Goal: Task Accomplishment & Management: Manage account settings

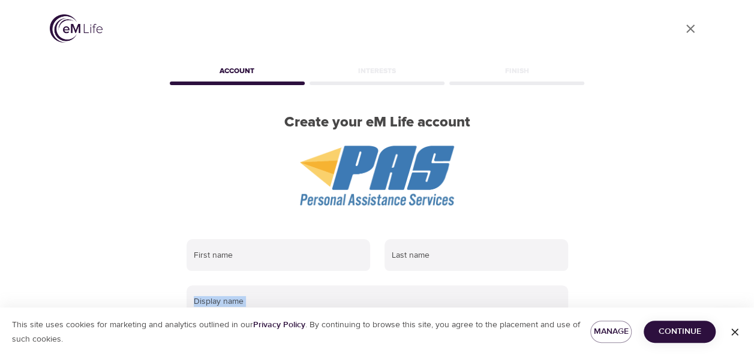
drag, startPoint x: 752, startPoint y: 136, endPoint x: 758, endPoint y: 229, distance: 92.6
click at [753, 229] on html "User Profile Account Interests Finish Create your eM Life account First name La…" at bounding box center [377, 178] width 754 height 356
click at [285, 238] on div "First name" at bounding box center [278, 255] width 198 height 47
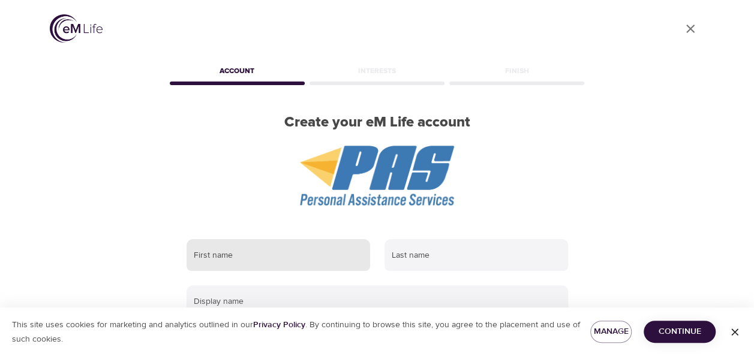
click at [286, 254] on input "text" at bounding box center [279, 255] width 184 height 32
type input "Kyla"
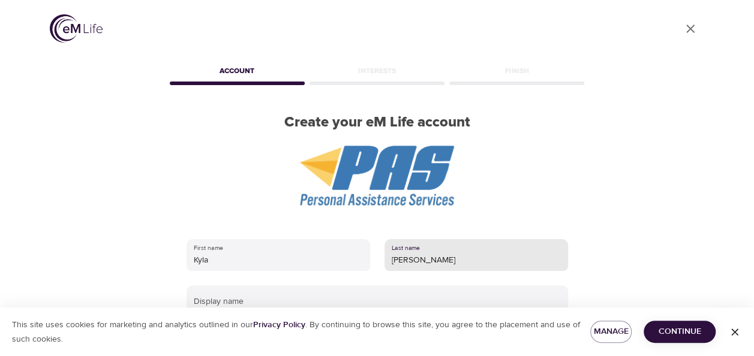
scroll to position [148, 0]
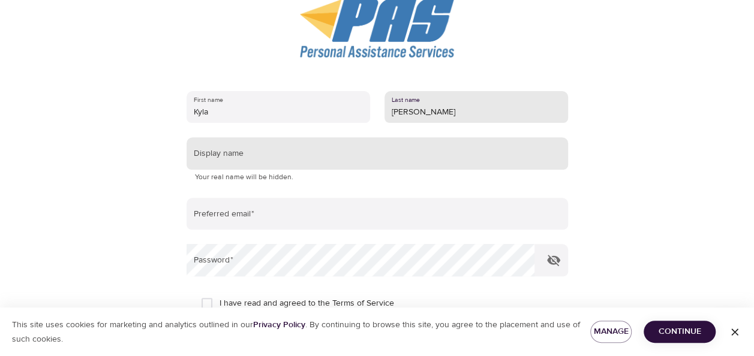
type input "Whitehead"
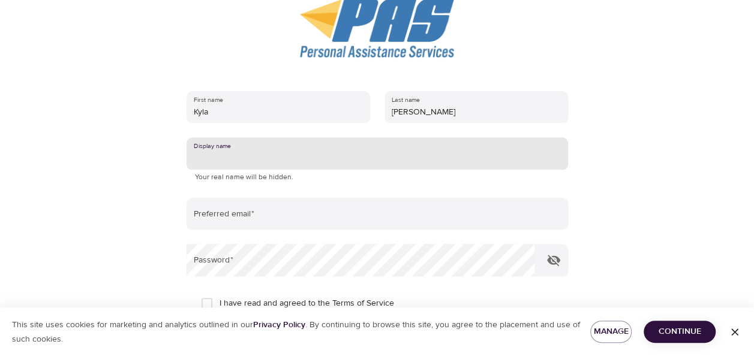
click at [288, 158] on input "text" at bounding box center [377, 153] width 381 height 32
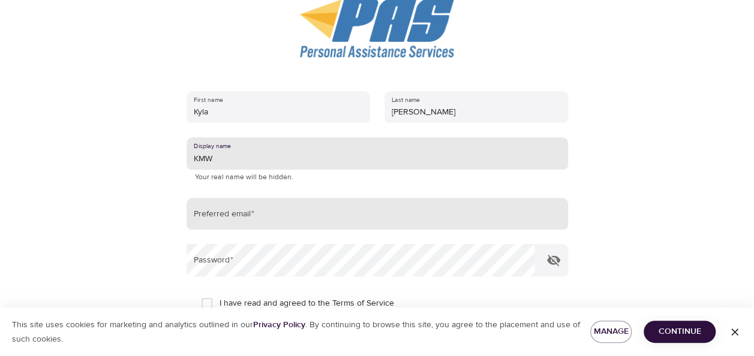
type input "KMW"
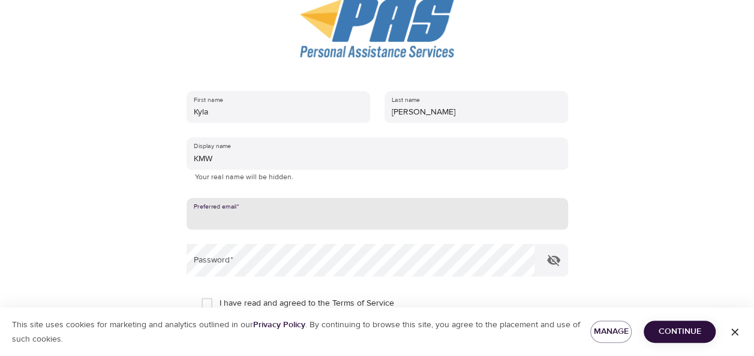
click at [275, 212] on input "email" at bounding box center [377, 214] width 381 height 32
type input "[EMAIL_ADDRESS][DOMAIN_NAME]"
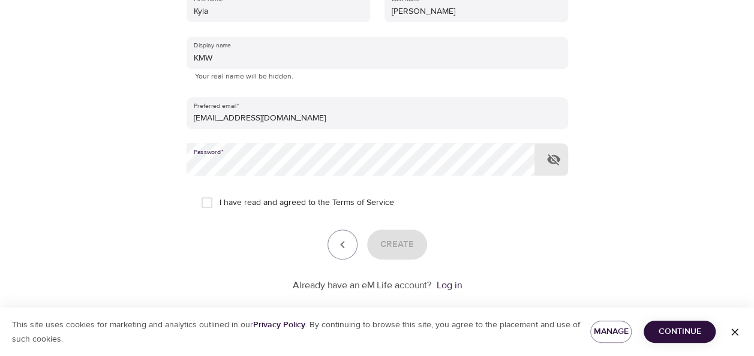
scroll to position [266, 0]
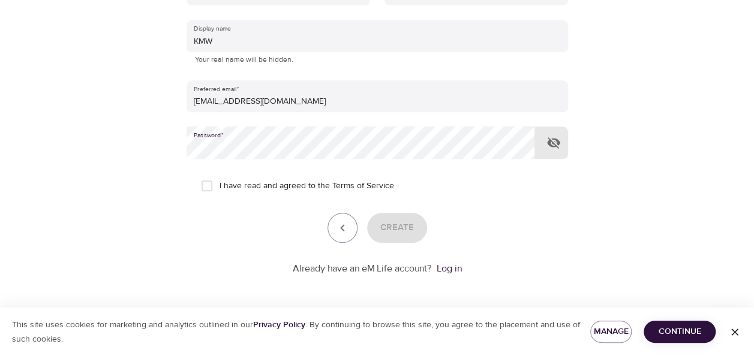
click at [208, 189] on input "I have read and agreed to the Terms of Service" at bounding box center [206, 185] width 25 height 25
checkbox input "true"
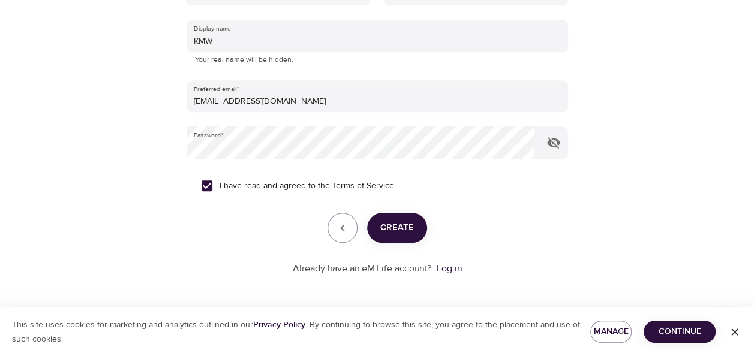
click at [404, 230] on span "Create" at bounding box center [397, 228] width 34 height 16
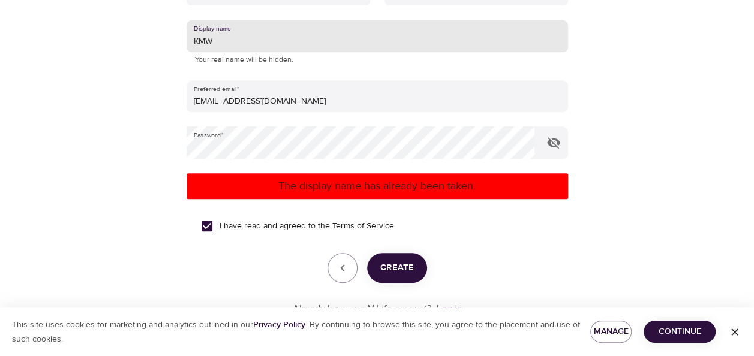
drag, startPoint x: 229, startPoint y: 47, endPoint x: 139, endPoint y: 50, distance: 89.4
click at [488, 225] on div "I have read and agreed to the Terms of Service" at bounding box center [377, 226] width 353 height 25
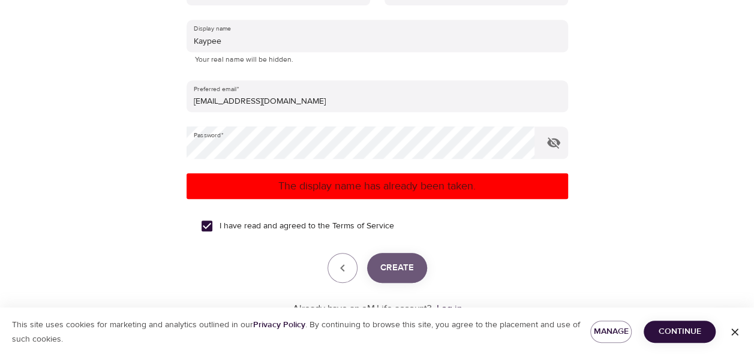
click at [413, 269] on span "Create" at bounding box center [397, 268] width 34 height 16
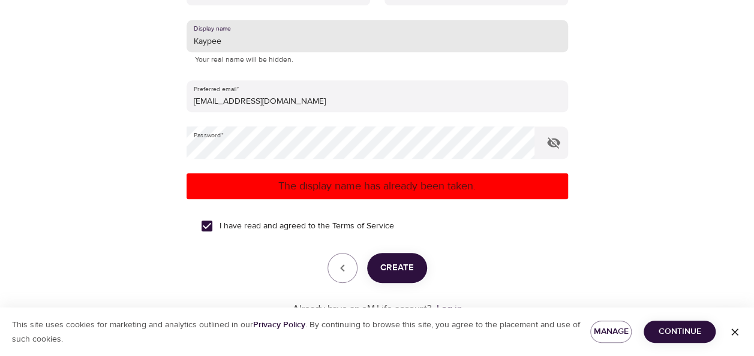
click at [250, 38] on input "Kaypee" at bounding box center [377, 36] width 381 height 32
type input "KayP"
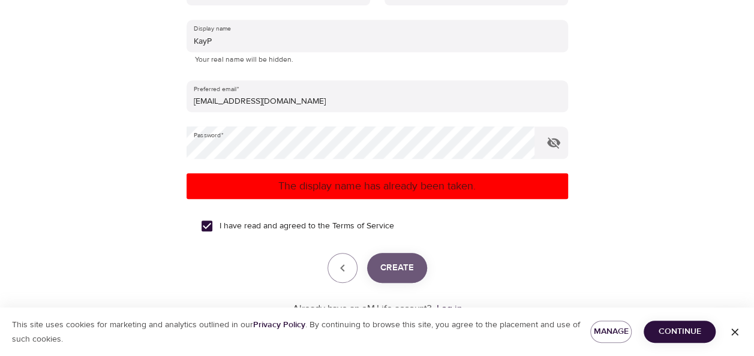
click at [407, 269] on span "Create" at bounding box center [397, 268] width 34 height 16
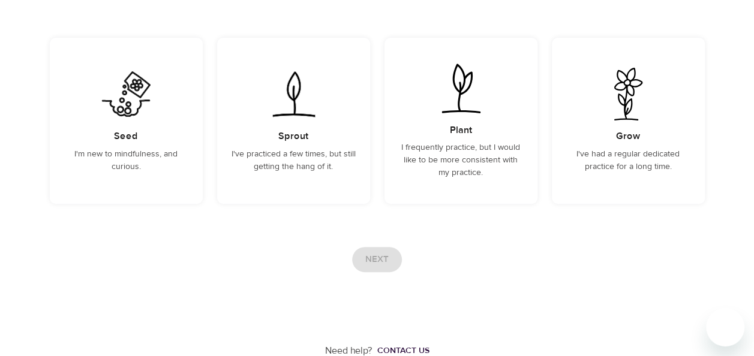
scroll to position [152, 0]
click at [126, 149] on p "I'm new to mindfulness, and curious." at bounding box center [126, 159] width 124 height 25
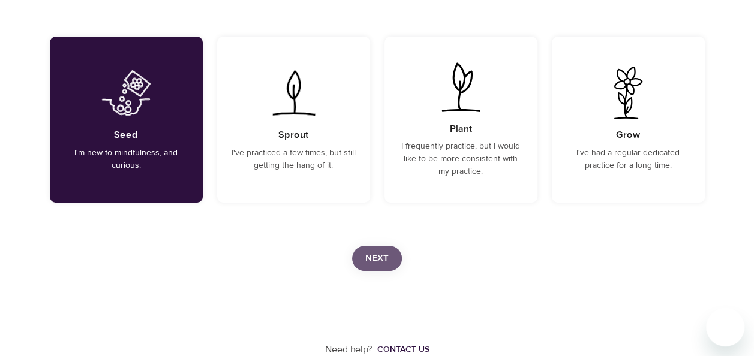
click at [380, 252] on span "Next" at bounding box center [376, 259] width 23 height 16
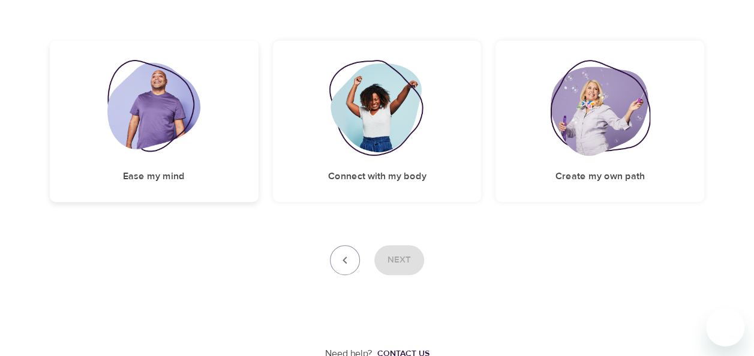
click at [138, 118] on img at bounding box center [153, 108] width 93 height 96
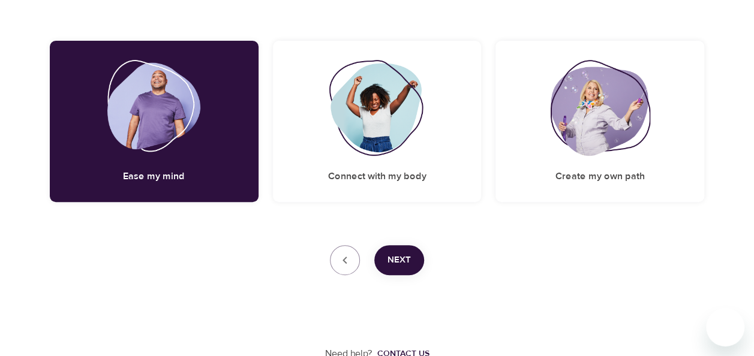
click at [422, 251] on div "Next" at bounding box center [377, 260] width 655 height 30
click at [404, 253] on span "Next" at bounding box center [398, 261] width 23 height 16
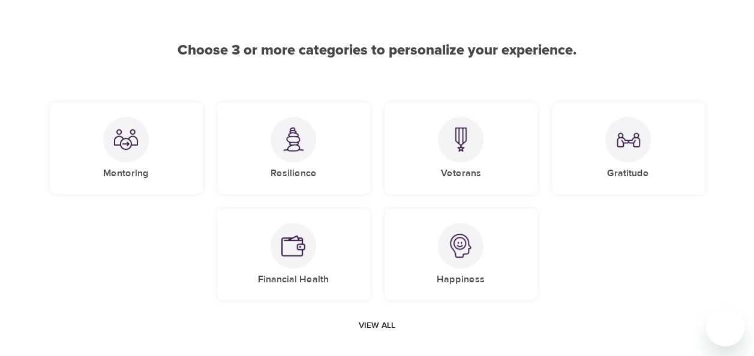
scroll to position [91, 0]
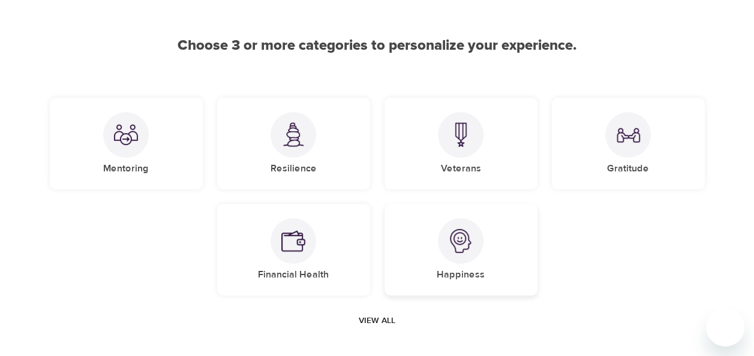
click at [466, 244] on img at bounding box center [461, 241] width 24 height 24
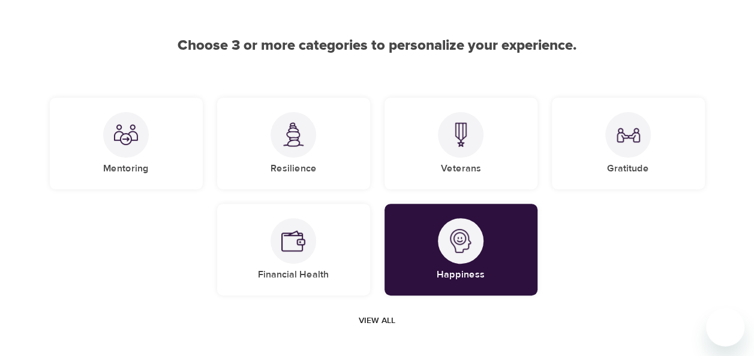
click at [384, 319] on span "View all" at bounding box center [377, 321] width 37 height 15
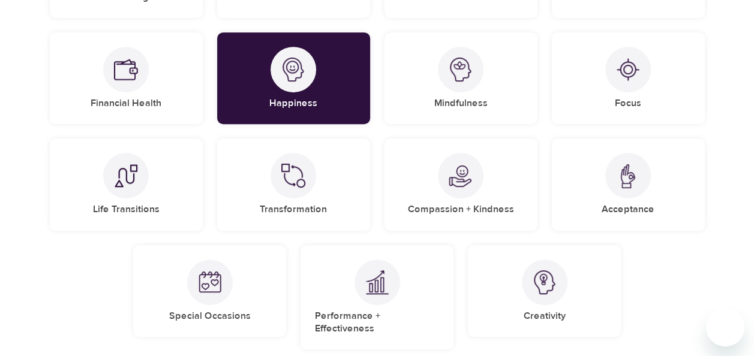
scroll to position [289, 0]
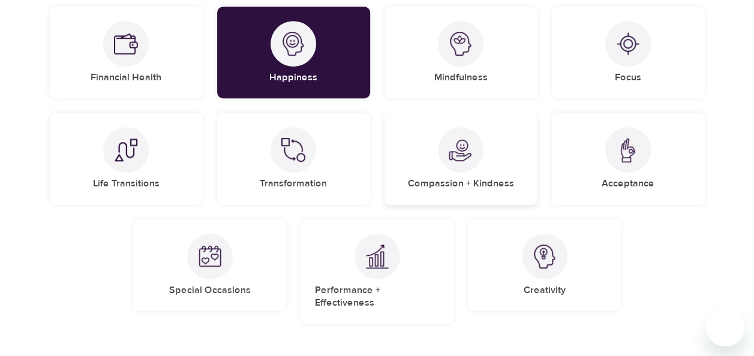
click at [456, 164] on div at bounding box center [461, 150] width 46 height 46
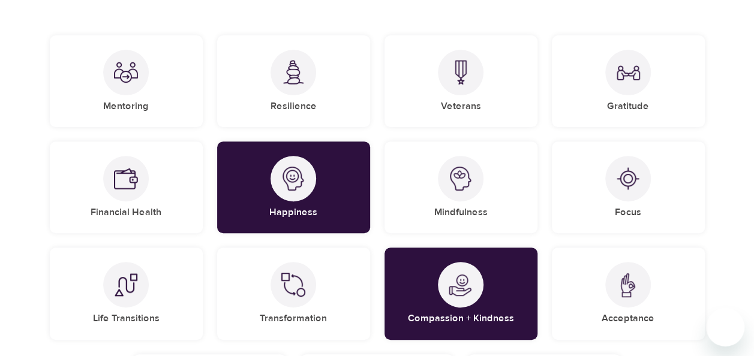
scroll to position [136, 0]
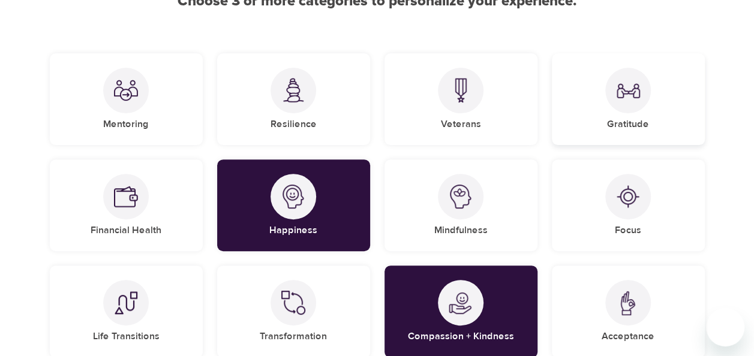
click at [635, 94] on img at bounding box center [628, 91] width 24 height 24
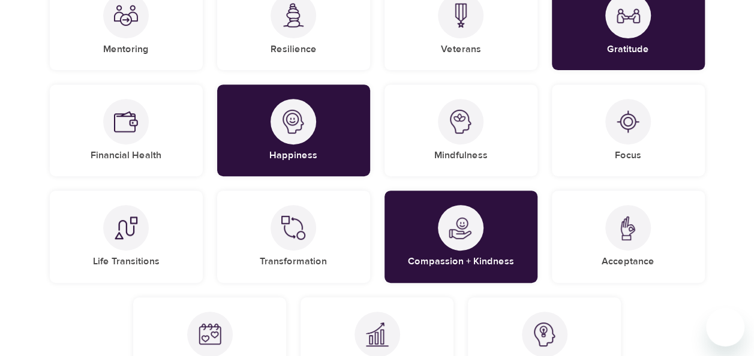
scroll to position [402, 0]
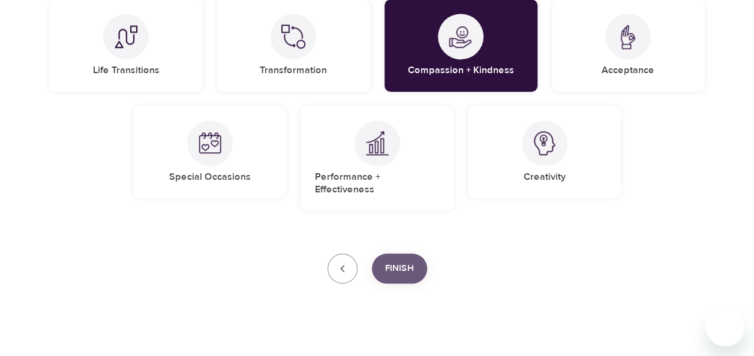
click at [397, 262] on span "Finish" at bounding box center [399, 269] width 29 height 16
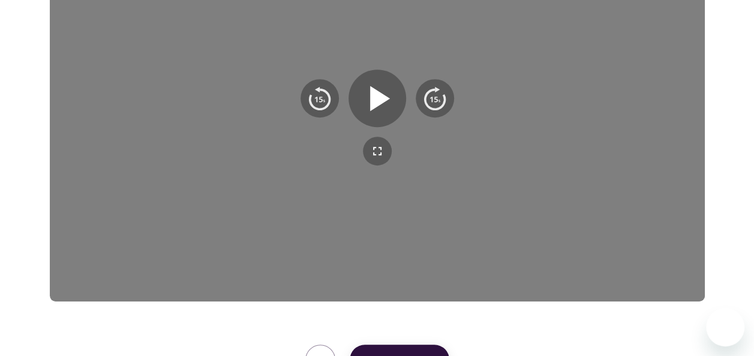
scroll to position [283, 0]
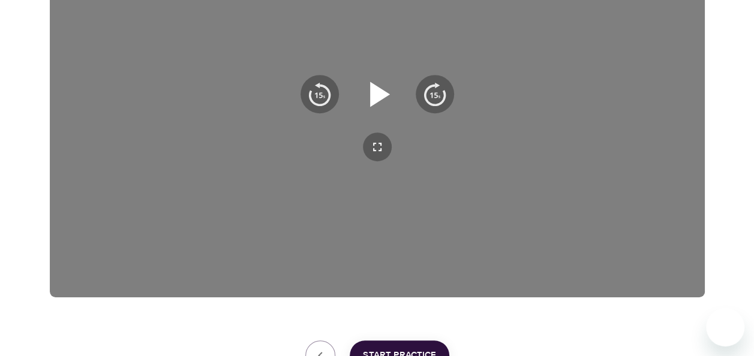
click at [379, 94] on icon "button" at bounding box center [380, 94] width 20 height 25
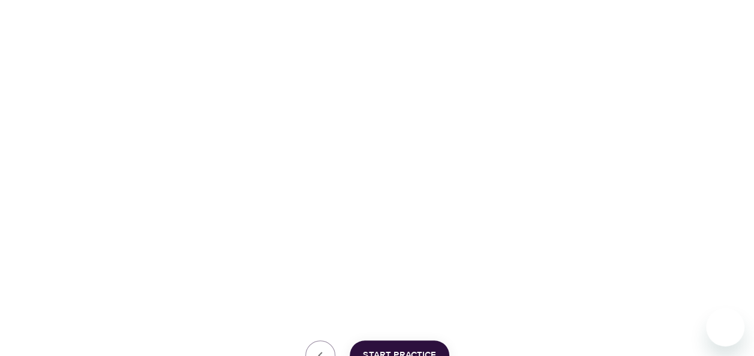
scroll to position [383, 0]
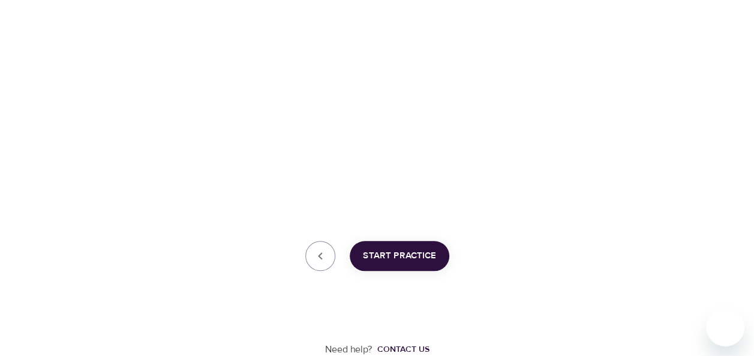
click at [393, 265] on button "Start Practice" at bounding box center [400, 256] width 100 height 30
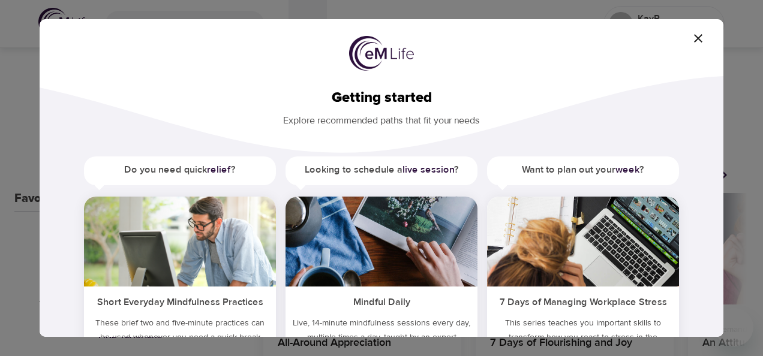
click at [223, 308] on h5 "Short Everyday Mindfulness Practices" at bounding box center [180, 301] width 192 height 29
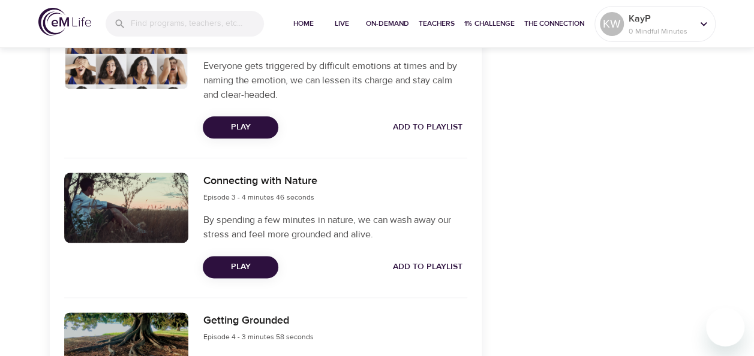
scroll to position [646, 0]
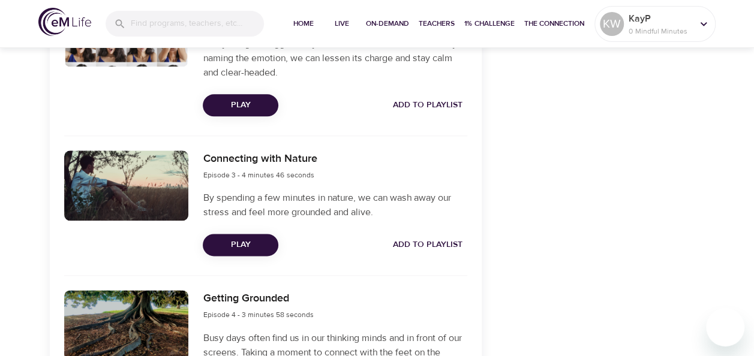
click at [430, 248] on span "Add to Playlist" at bounding box center [428, 245] width 70 height 15
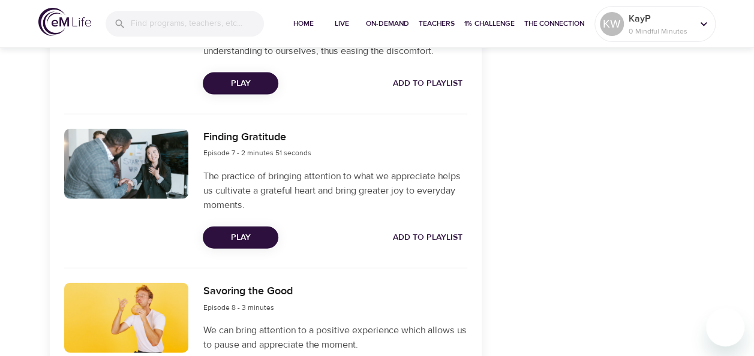
scroll to position [1290, 0]
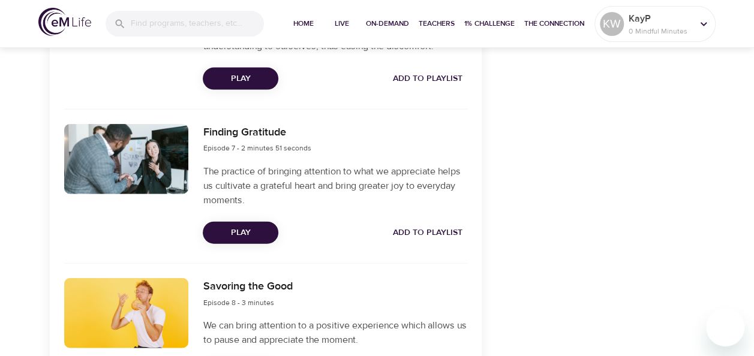
click at [423, 226] on span "Add to Playlist" at bounding box center [428, 233] width 70 height 15
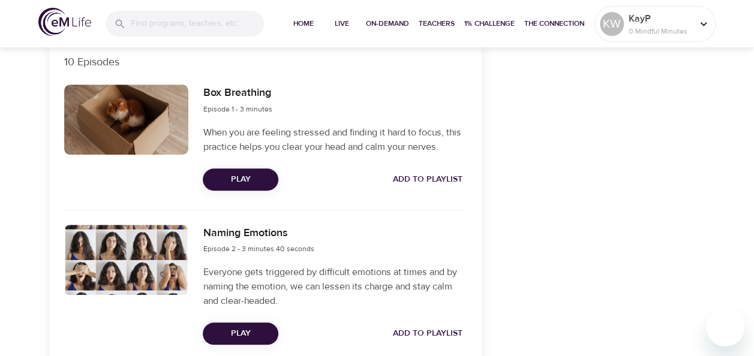
scroll to position [0, 0]
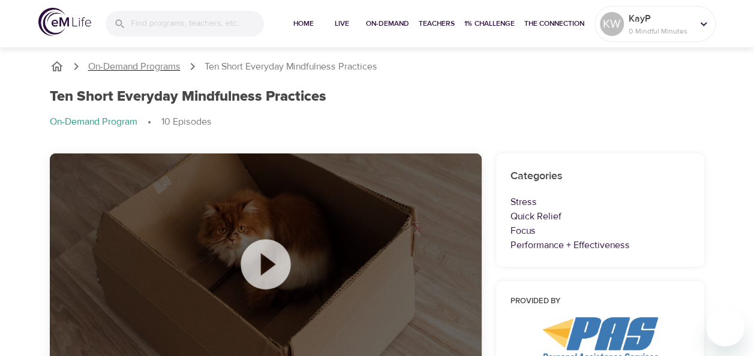
click at [161, 64] on p "On-Demand Programs" at bounding box center [134, 67] width 92 height 14
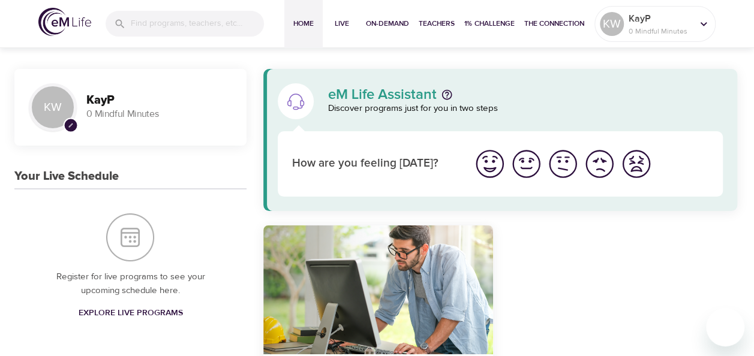
click at [521, 166] on img "I'm feeling good" at bounding box center [526, 164] width 33 height 33
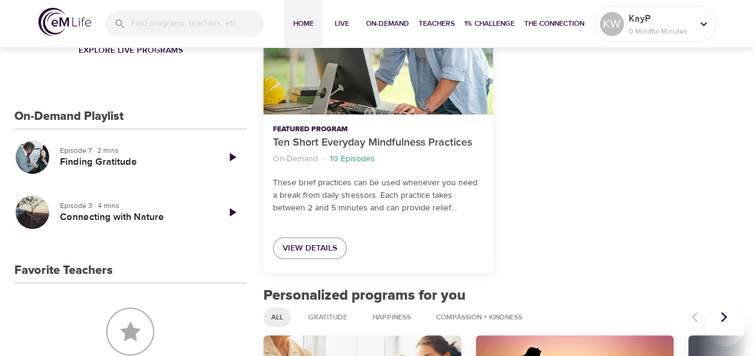
scroll to position [259, 0]
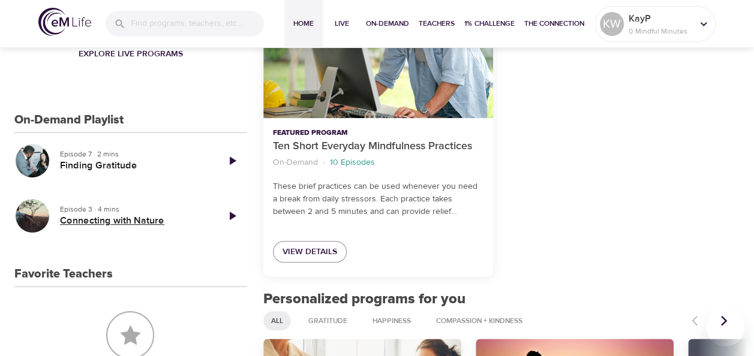
click at [117, 221] on h5 "Connecting with Nature" at bounding box center [134, 221] width 148 height 13
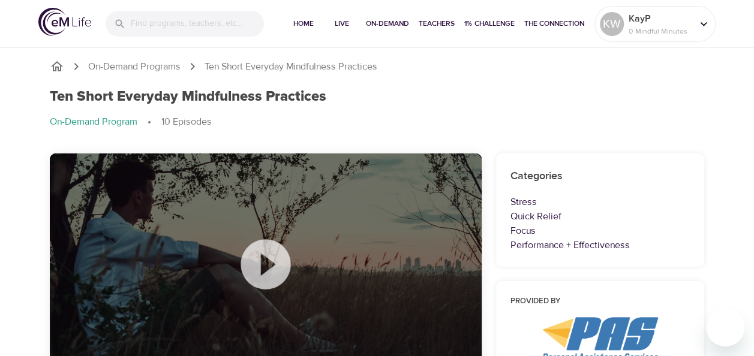
click at [280, 273] on icon at bounding box center [266, 264] width 50 height 50
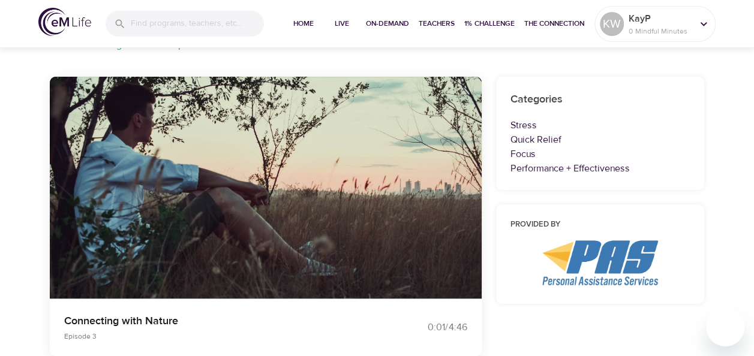
scroll to position [87, 0]
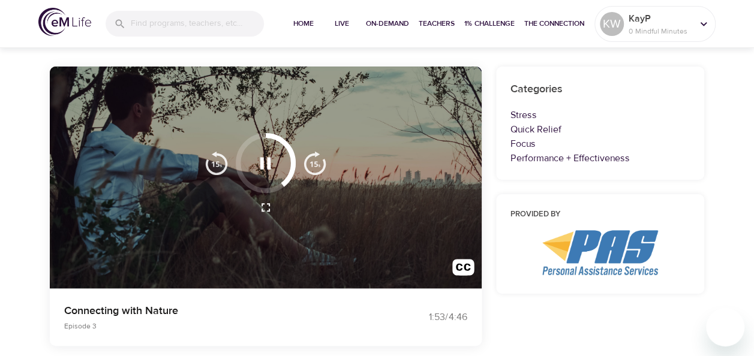
click at [268, 171] on icon "button" at bounding box center [265, 163] width 21 height 21
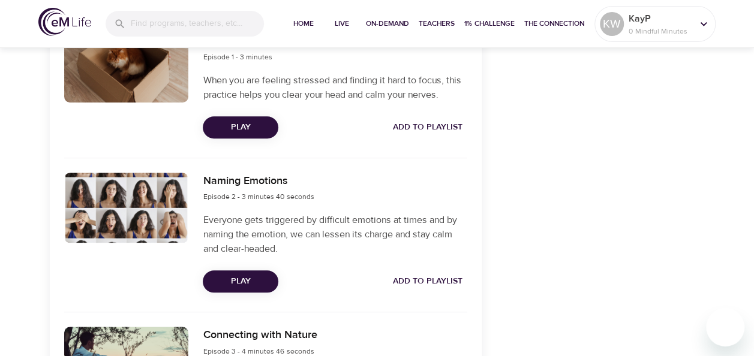
scroll to position [0, 0]
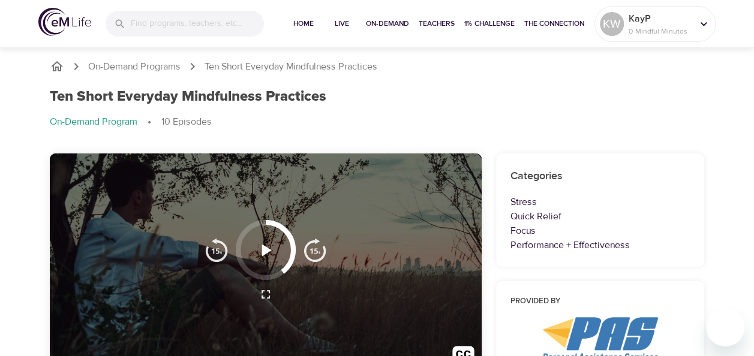
click at [53, 66] on icon "breadcrumb" at bounding box center [57, 66] width 12 height 10
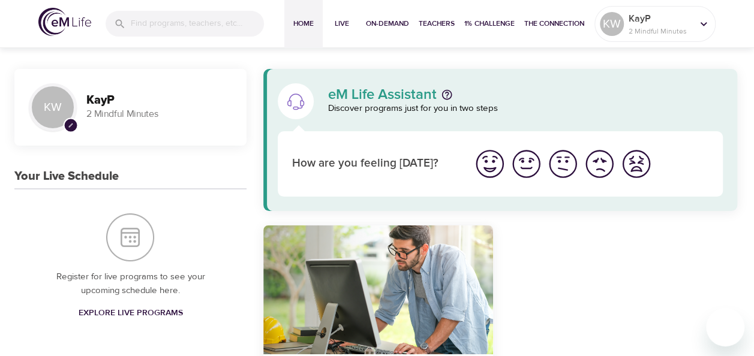
click at [121, 307] on span "Explore Live Programs" at bounding box center [130, 313] width 104 height 15
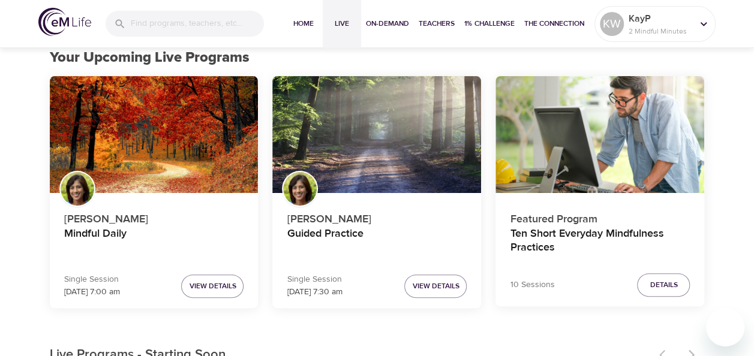
scroll to position [72, 0]
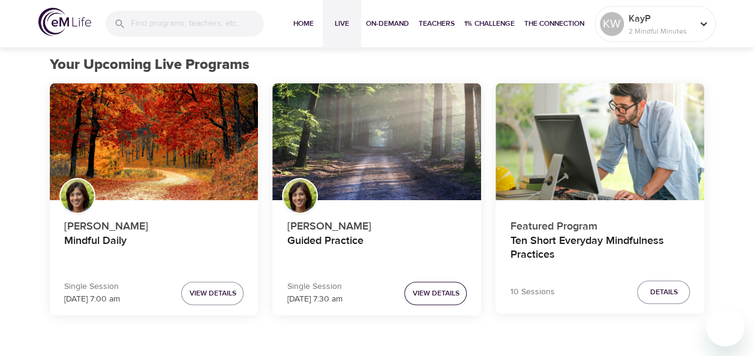
click at [438, 294] on span "View Details" at bounding box center [435, 293] width 47 height 13
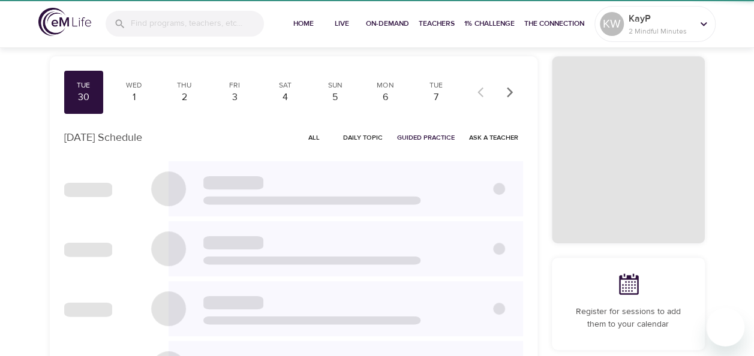
scroll to position [67, 0]
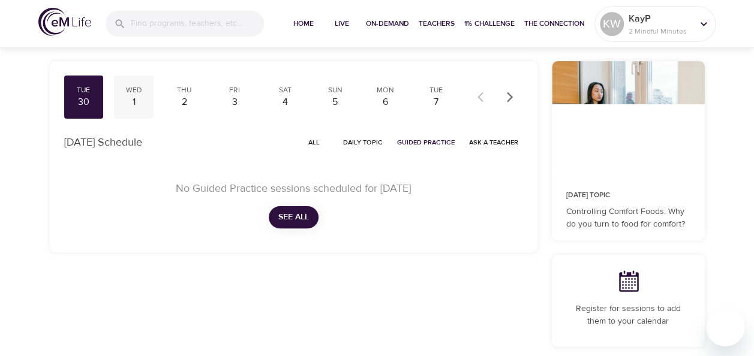
click at [143, 91] on div "Wed" at bounding box center [134, 90] width 30 height 10
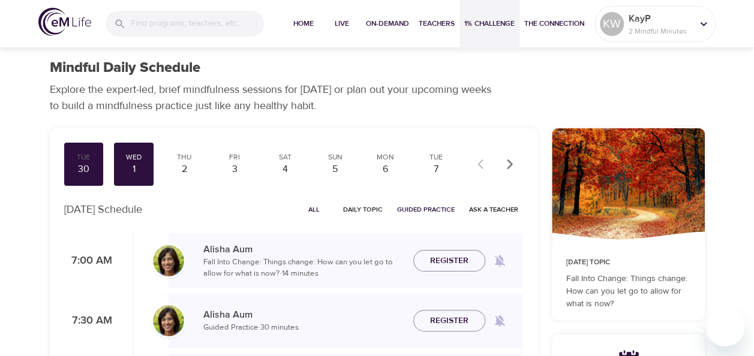
click at [471, 23] on span "1% Challenge" at bounding box center [489, 23] width 50 height 13
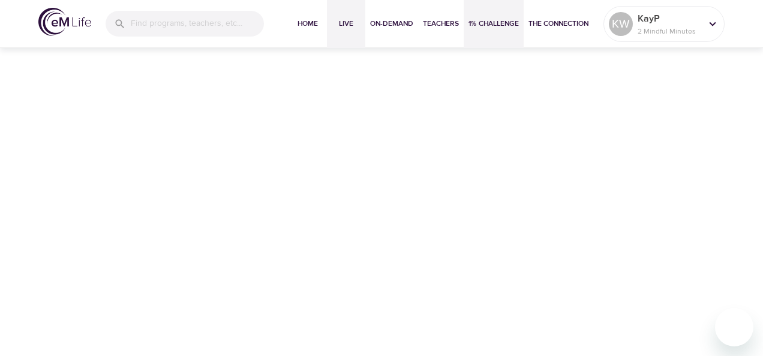
click at [338, 25] on span "Live" at bounding box center [346, 23] width 29 height 13
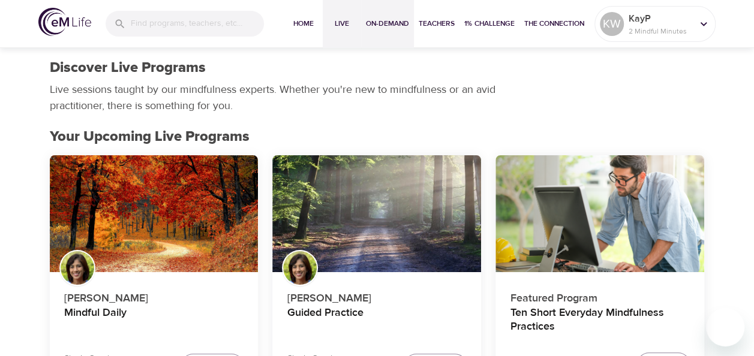
click at [396, 29] on span "On-Demand" at bounding box center [387, 23] width 43 height 13
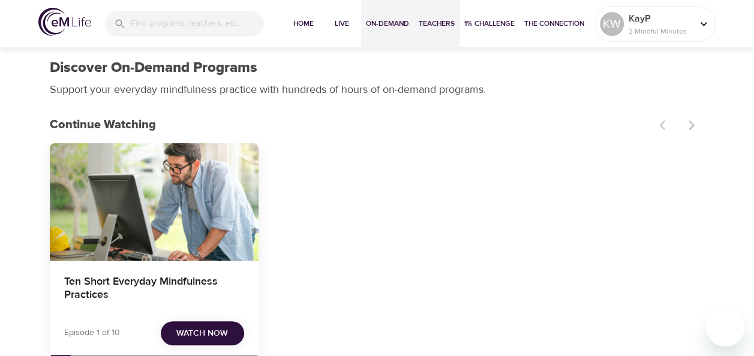
click at [441, 23] on span "Teachers" at bounding box center [437, 23] width 36 height 13
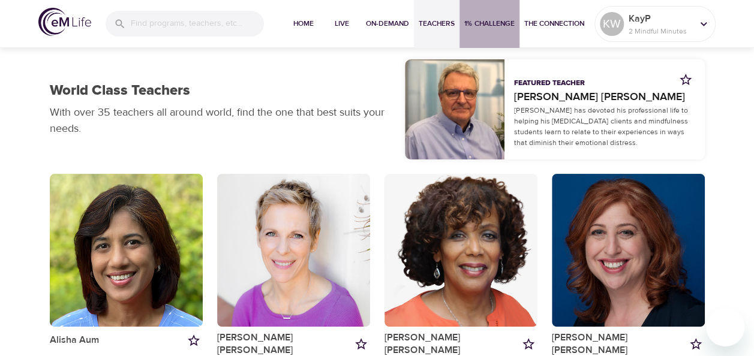
click at [504, 29] on span "1% Challenge" at bounding box center [489, 23] width 50 height 13
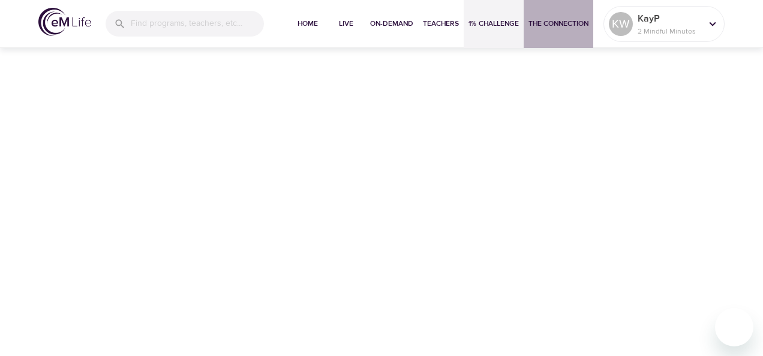
click at [560, 26] on span "The Connection" at bounding box center [558, 23] width 60 height 13
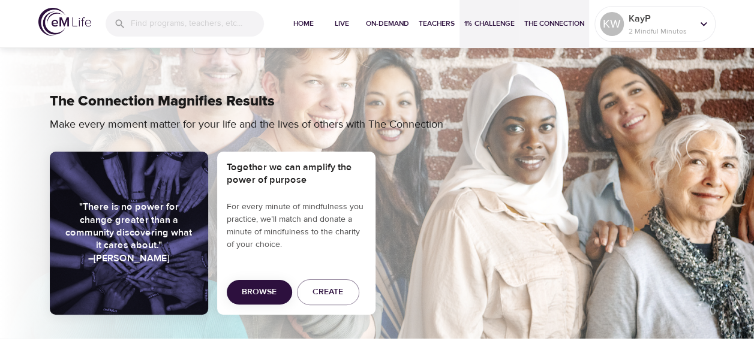
click at [491, 20] on span "1% Challenge" at bounding box center [489, 23] width 50 height 13
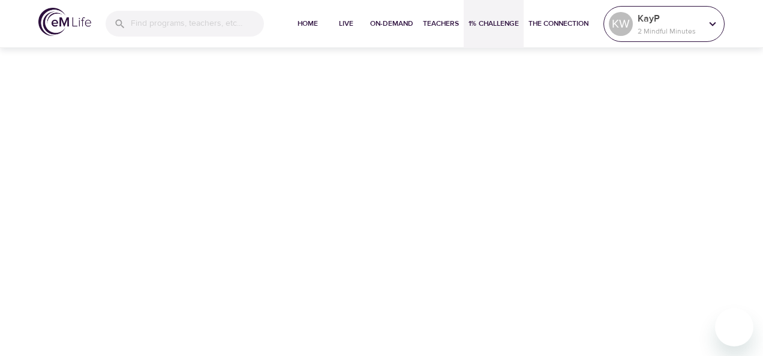
click at [711, 22] on icon at bounding box center [712, 23] width 13 height 13
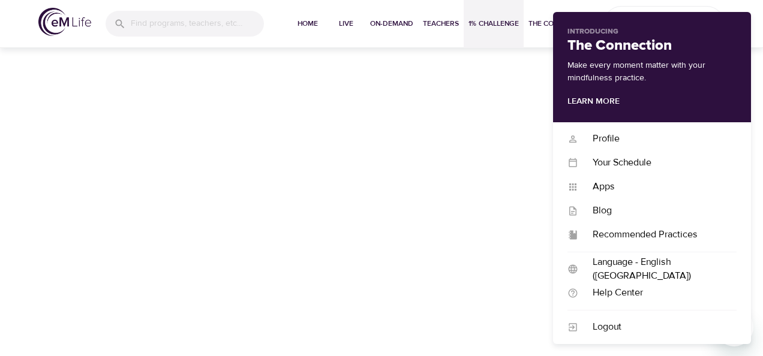
click at [492, 106] on div "Home Live On-Demand Teachers 1% Challenge The Connection KW KayP 2 Mindful Minu…" at bounding box center [381, 178] width 763 height 356
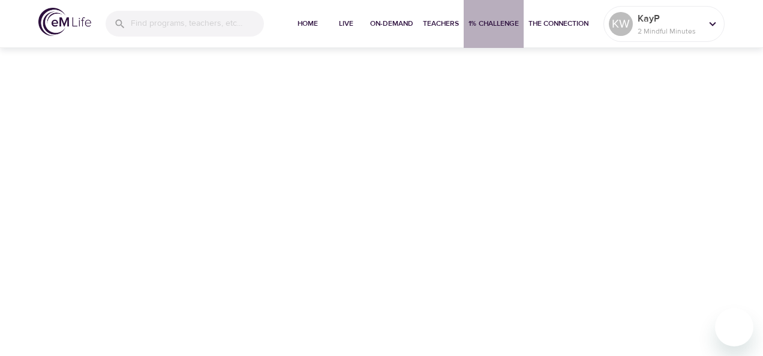
click at [486, 19] on span "1% Challenge" at bounding box center [493, 23] width 50 height 13
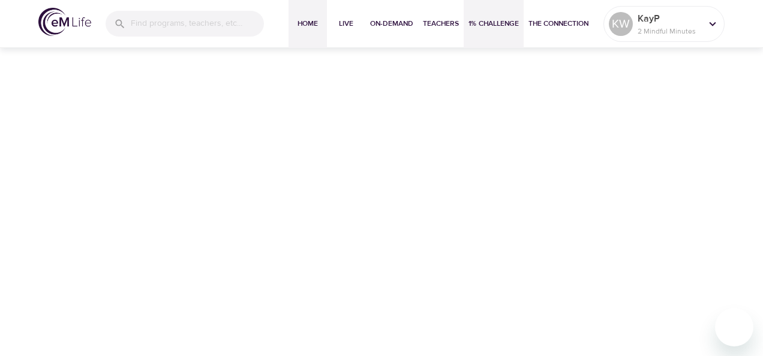
click at [304, 25] on span "Home" at bounding box center [307, 23] width 29 height 13
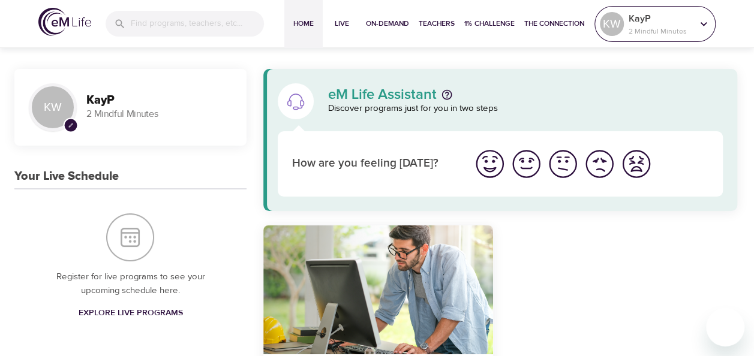
click at [642, 26] on p "2 Mindful Minutes" at bounding box center [661, 31] width 64 height 11
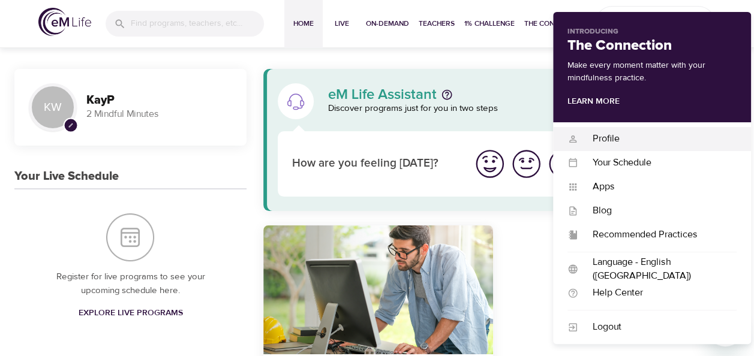
click at [615, 136] on div "Profile" at bounding box center [657, 139] width 158 height 14
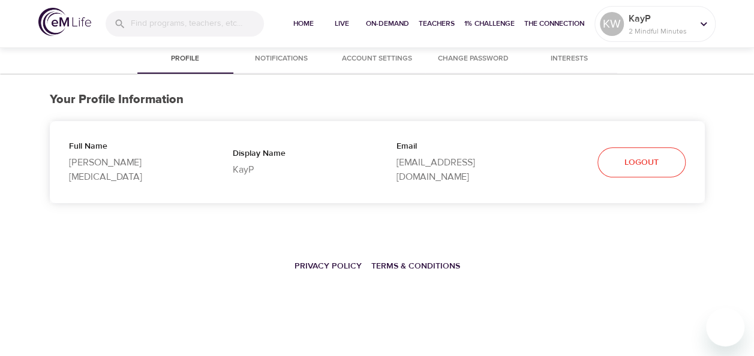
select select "10"
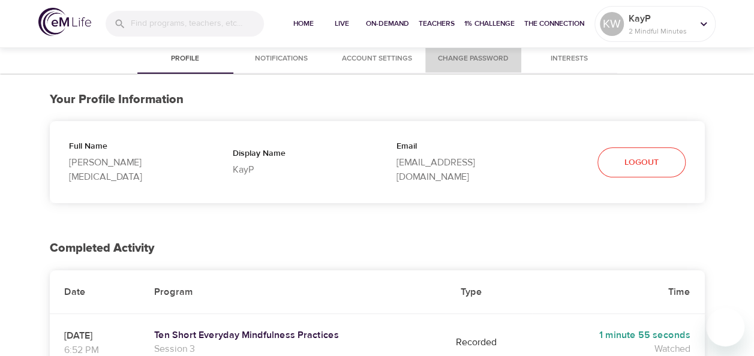
click at [457, 57] on span "Change Password" at bounding box center [473, 59] width 82 height 13
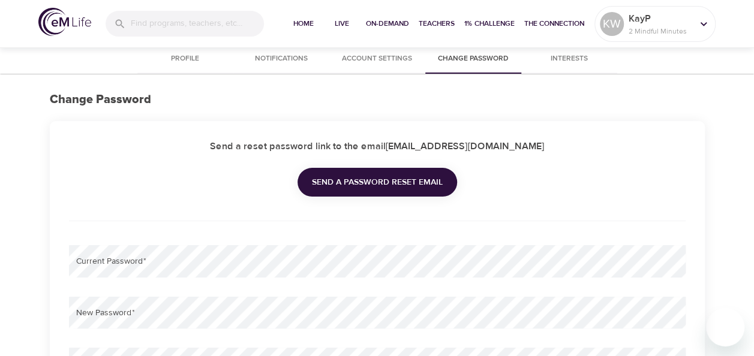
type input "[EMAIL_ADDRESS][DOMAIN_NAME]"
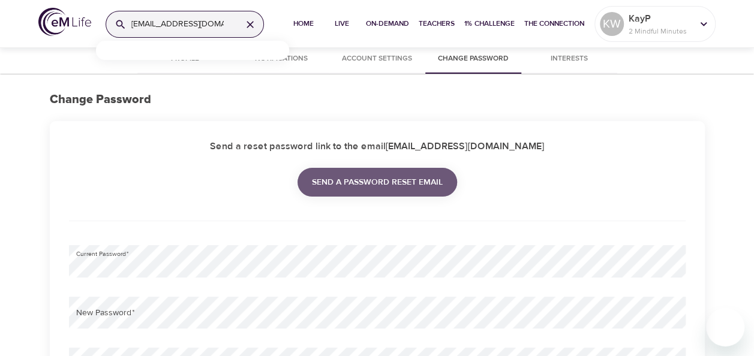
click at [346, 189] on span "Send a password reset email" at bounding box center [377, 182] width 131 height 15
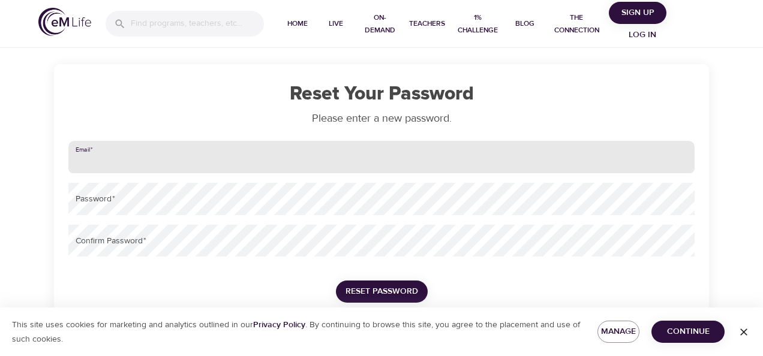
click at [367, 163] on input "email" at bounding box center [381, 157] width 626 height 32
type input "[EMAIL_ADDRESS][DOMAIN_NAME]"
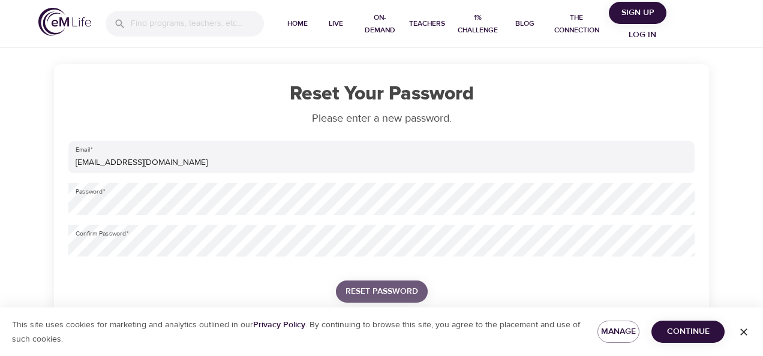
click at [386, 293] on span "Reset Password" at bounding box center [382, 291] width 73 height 15
